Goal: Communication & Community: Answer question/provide support

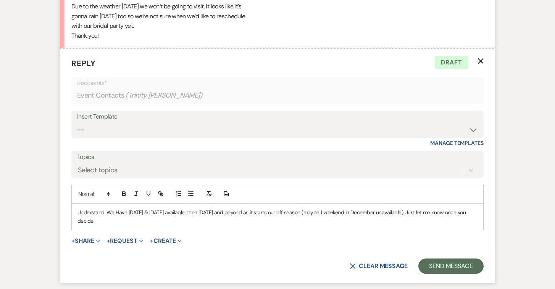
scroll to position [971, 0]
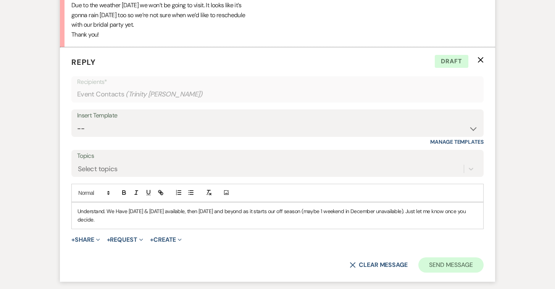
click at [442, 258] on button "Send Message" at bounding box center [450, 265] width 65 height 15
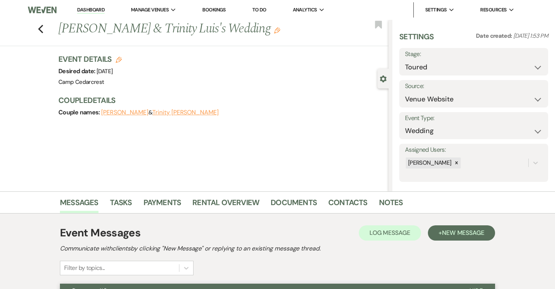
scroll to position [0, 0]
click at [87, 11] on link "Dashboard" at bounding box center [90, 9] width 27 height 7
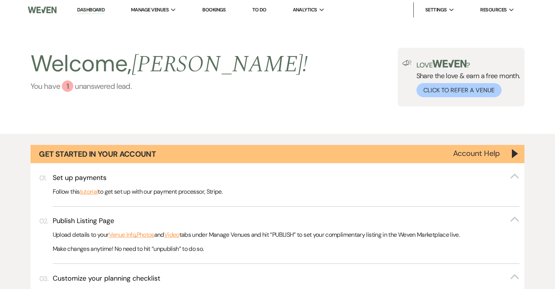
click at [112, 83] on link "You have 1 unanswered lead ." at bounding box center [169, 85] width 277 height 11
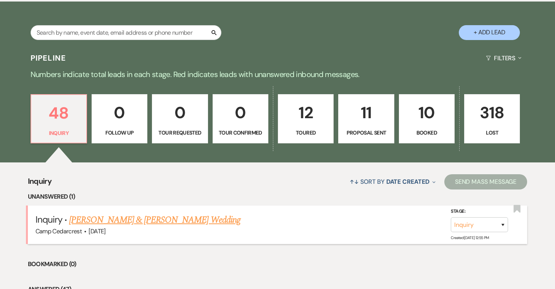
click at [187, 219] on link "[PERSON_NAME] & [PERSON_NAME] Wedding" at bounding box center [154, 220] width 171 height 14
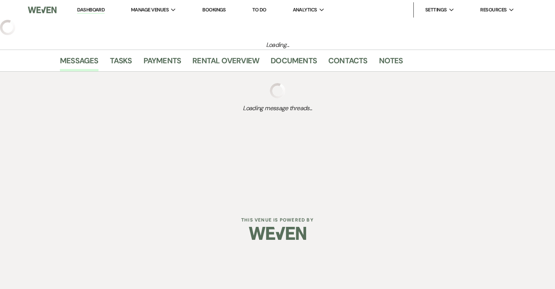
select select "5"
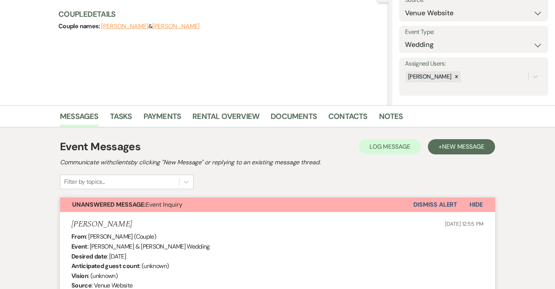
scroll to position [270, 0]
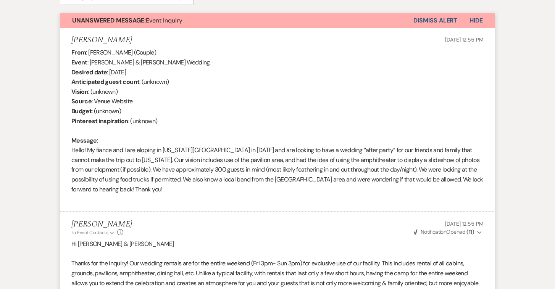
click at [440, 19] on button "Dismiss Alert" at bounding box center [435, 20] width 44 height 14
